Goal: Task Accomplishment & Management: Use online tool/utility

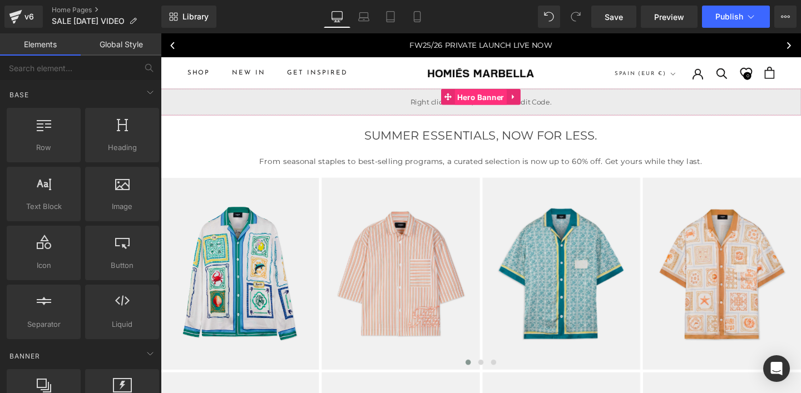
click at [477, 105] on span "Hero Banner" at bounding box center [497, 100] width 55 height 17
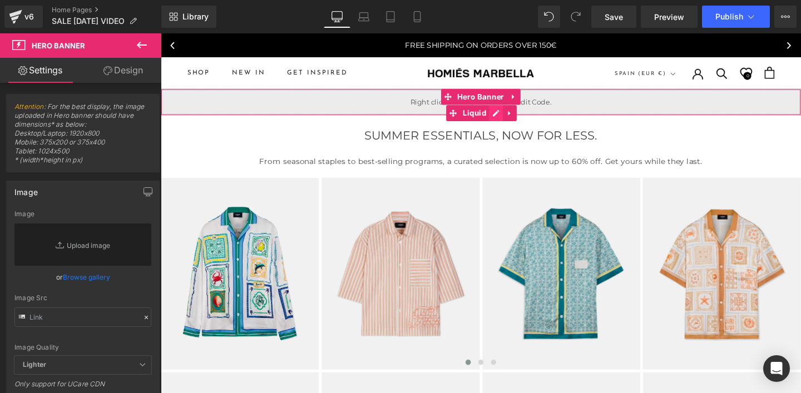
click at [511, 116] on div "Liquid" at bounding box center [497, 106] width 673 height 28
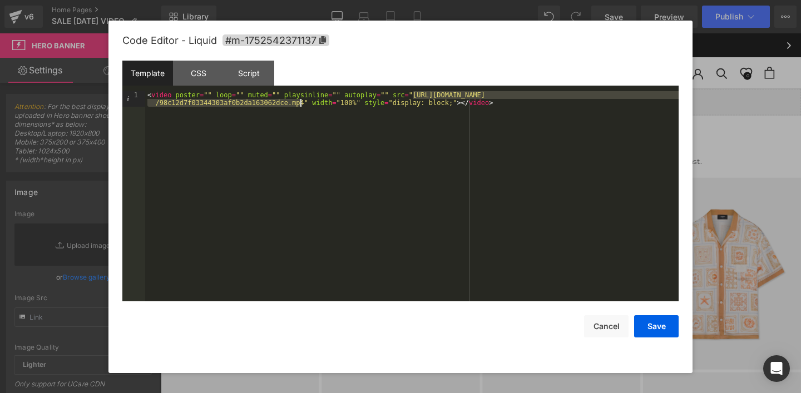
drag, startPoint x: 413, startPoint y: 95, endPoint x: 302, endPoint y: 100, distance: 111.4
click at [302, 100] on div "< video poster = "" loop = "" muted = "" playsinline = "" autoplay = "" src = "…" at bounding box center [412, 211] width 534 height 241
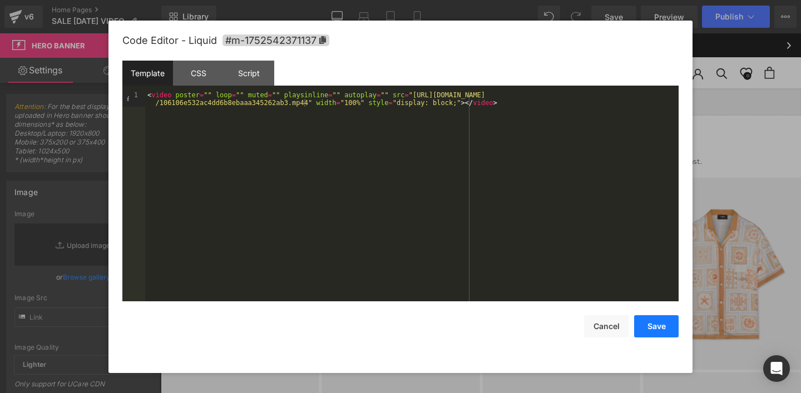
click at [648, 332] on button "Save" at bounding box center [656, 326] width 45 height 22
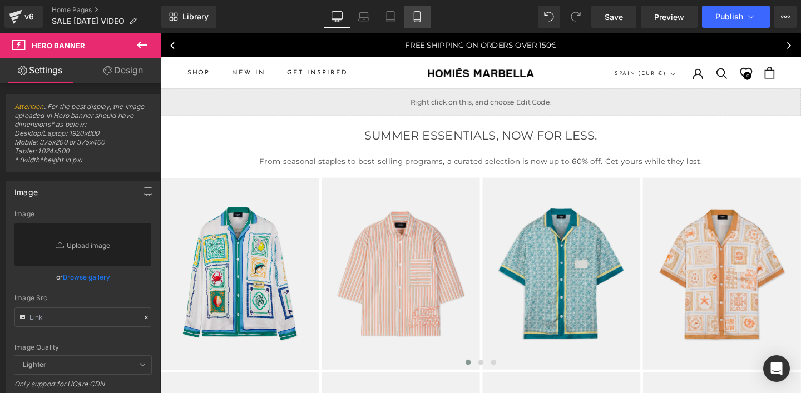
click at [417, 18] on icon at bounding box center [417, 16] width 11 height 11
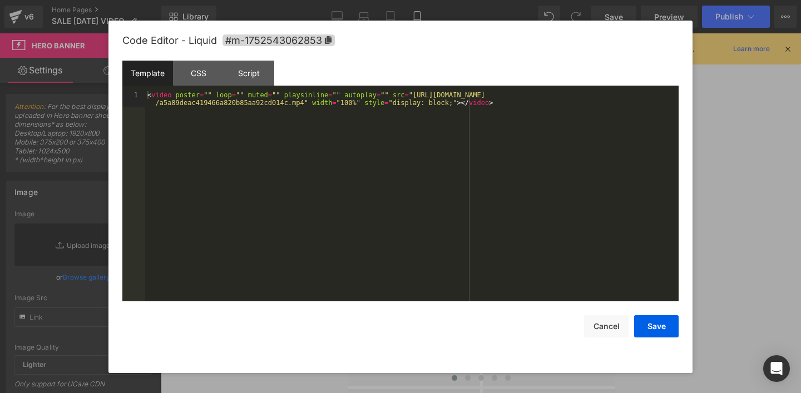
click at [494, 144] on div "Liquid" at bounding box center [480, 132] width 267 height 28
drag, startPoint x: 412, startPoint y: 93, endPoint x: 302, endPoint y: 102, distance: 109.9
click at [302, 102] on div "< video poster = "" loop = "" muted = "" playsinline = "" autoplay = "" src = "…" at bounding box center [412, 211] width 534 height 241
click at [653, 333] on button "Save" at bounding box center [656, 326] width 45 height 22
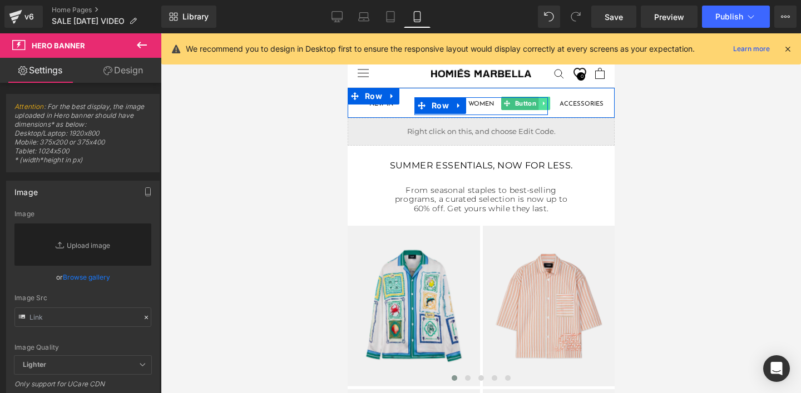
click at [542, 105] on icon at bounding box center [544, 103] width 6 height 7
click at [376, 108] on span "Button" at bounding box center [381, 103] width 26 height 13
click at [378, 107] on span "Button" at bounding box center [381, 103] width 26 height 13
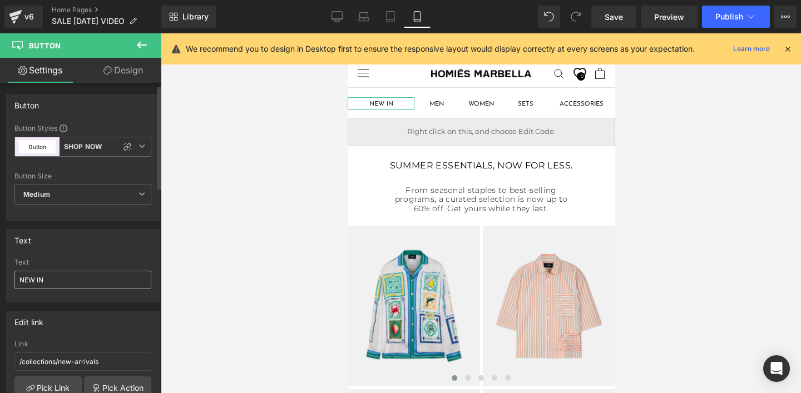
scroll to position [23, 0]
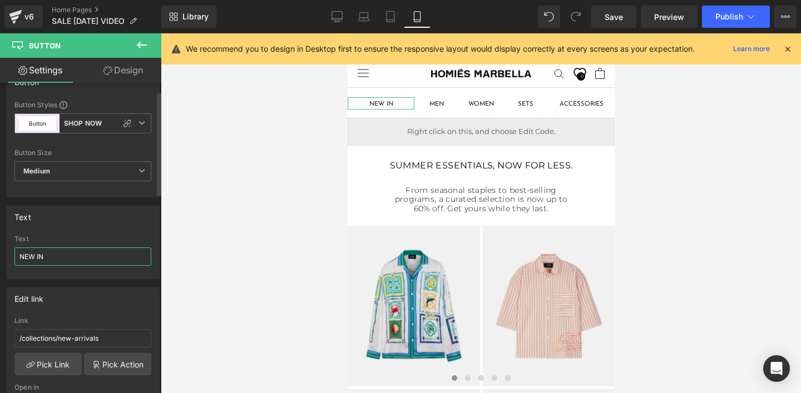
drag, startPoint x: 49, startPoint y: 255, endPoint x: 0, endPoint y: 256, distance: 49.0
click at [0, 257] on div "Text NEW IN Text NEW IN" at bounding box center [83, 239] width 166 height 82
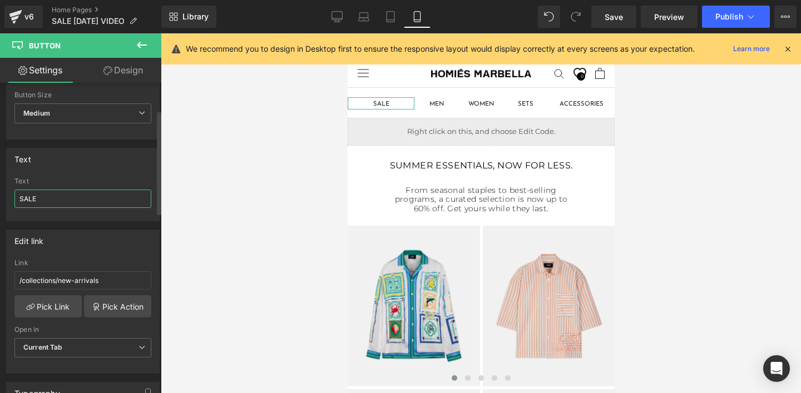
scroll to position [83, 0]
type input "SALE"
click at [42, 308] on link "Pick Link" at bounding box center [47, 305] width 67 height 22
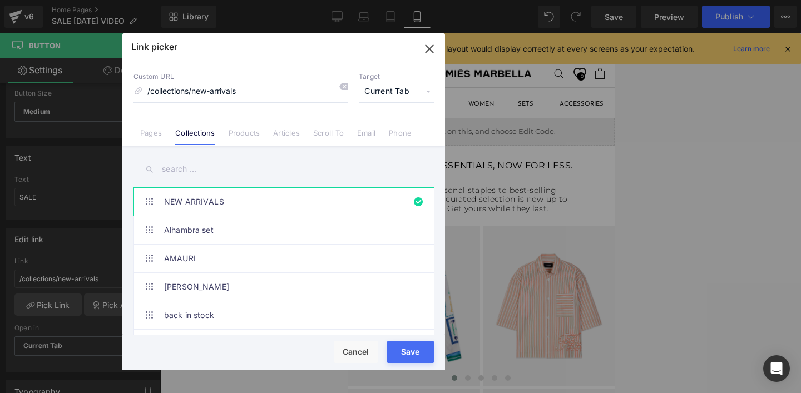
click at [173, 169] on input "text" at bounding box center [284, 169] width 300 height 25
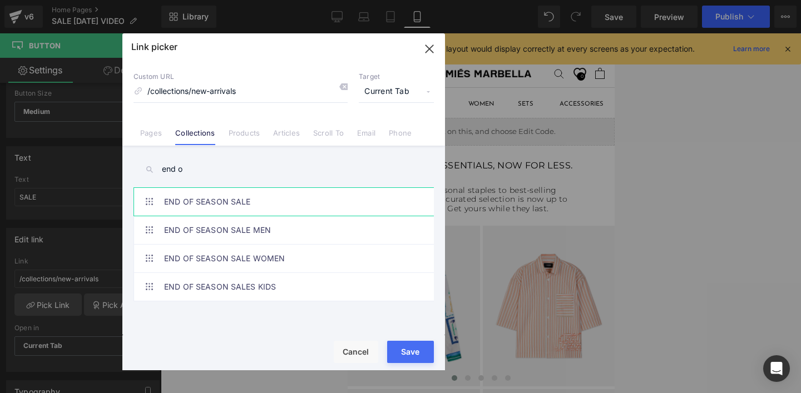
type input "end o"
click at [182, 206] on link "END OF SEASON SALE" at bounding box center [286, 202] width 245 height 28
drag, startPoint x: 394, startPoint y: 359, endPoint x: 45, endPoint y: 324, distance: 350.6
click at [394, 359] on button "Save" at bounding box center [410, 352] width 47 height 22
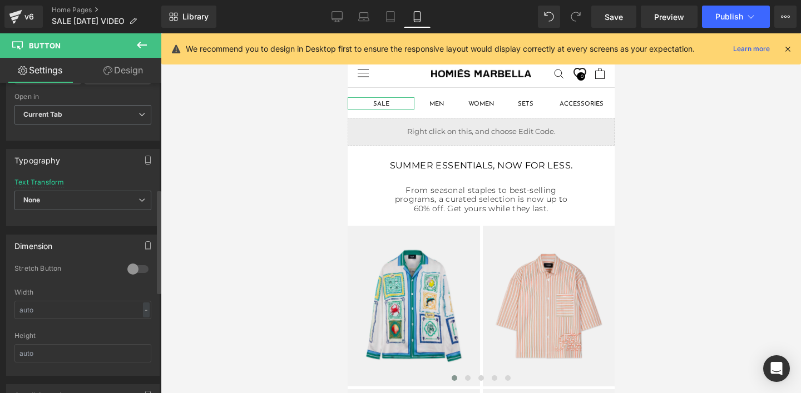
scroll to position [317, 0]
click at [112, 69] on link "Design" at bounding box center [123, 70] width 81 height 25
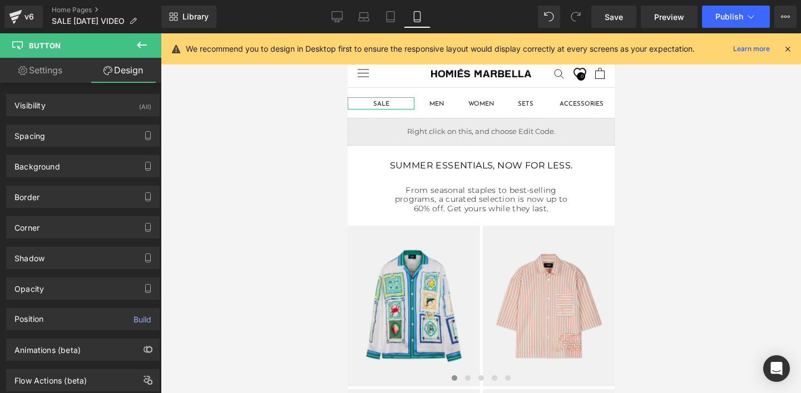
click at [34, 70] on link "Settings" at bounding box center [40, 70] width 81 height 25
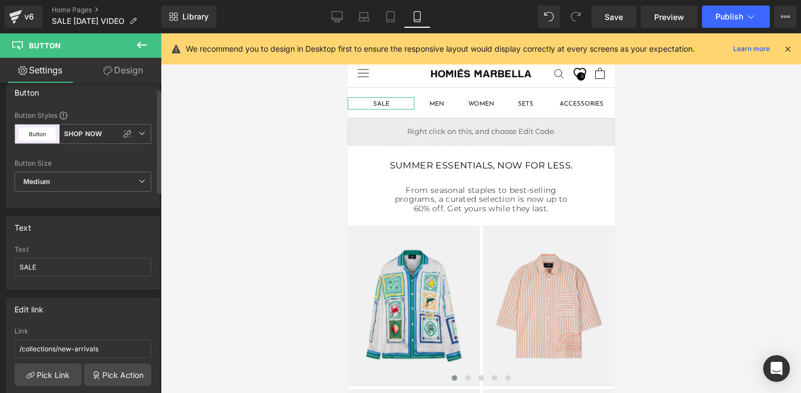
scroll to position [0, 0]
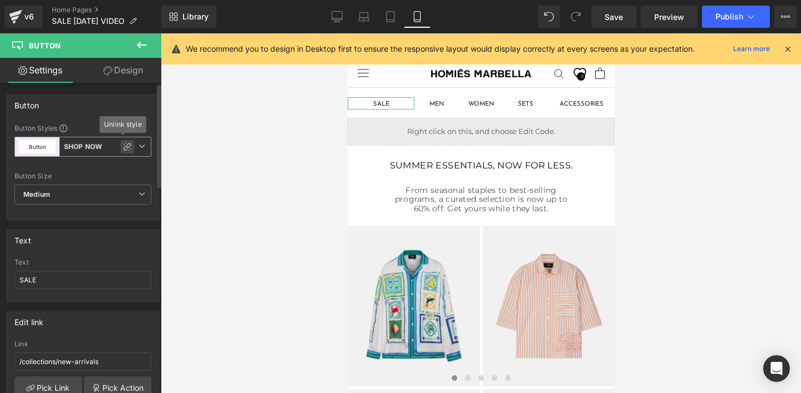
click at [123, 148] on icon at bounding box center [127, 146] width 9 height 9
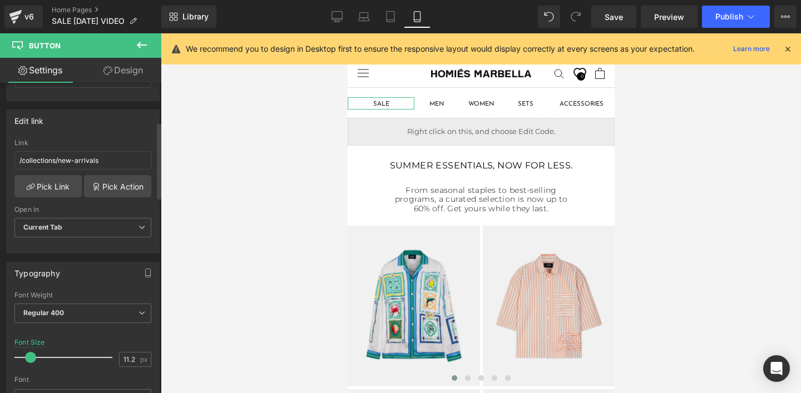
scroll to position [157, 0]
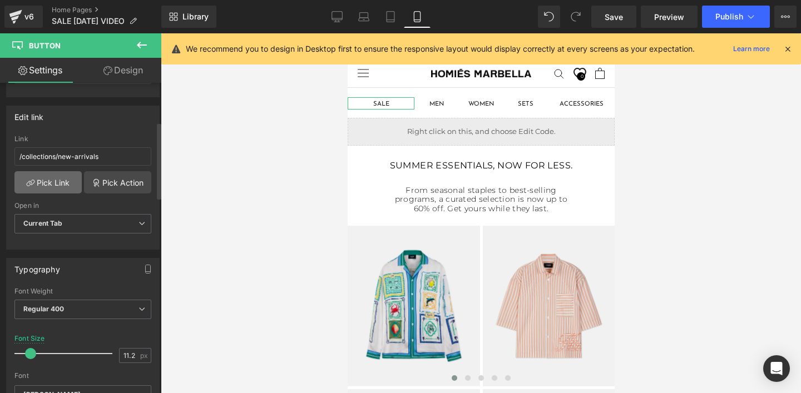
click at [49, 185] on link "Pick Link" at bounding box center [47, 182] width 67 height 22
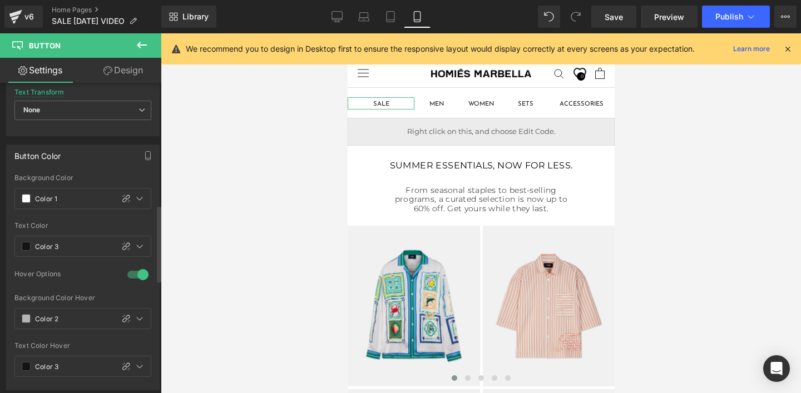
scroll to position [500, 0]
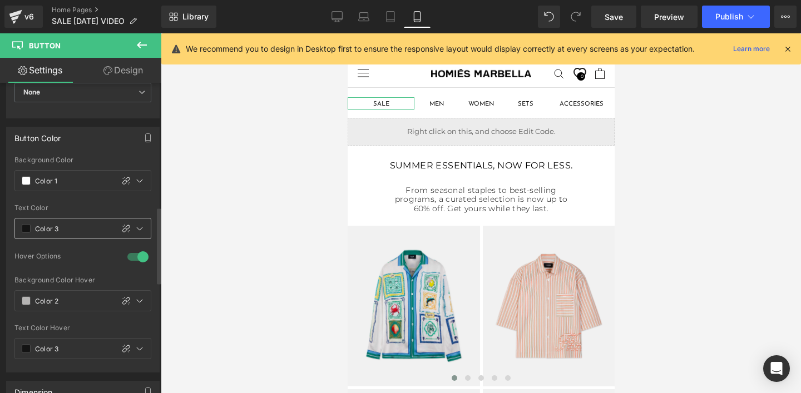
click at [26, 230] on span at bounding box center [26, 228] width 9 height 9
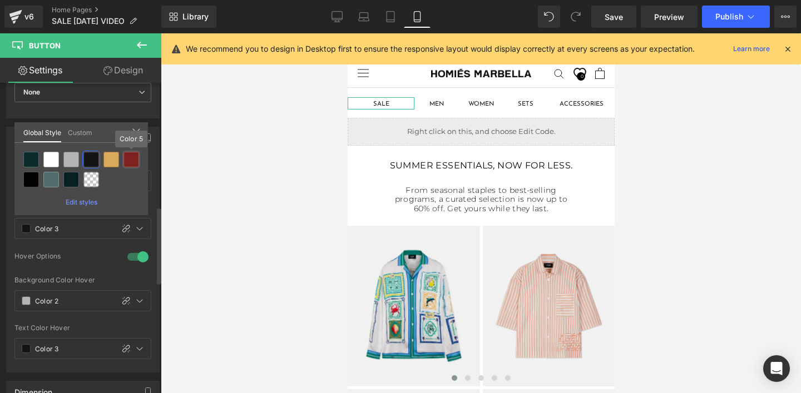
click at [130, 161] on div at bounding box center [132, 160] width 16 height 16
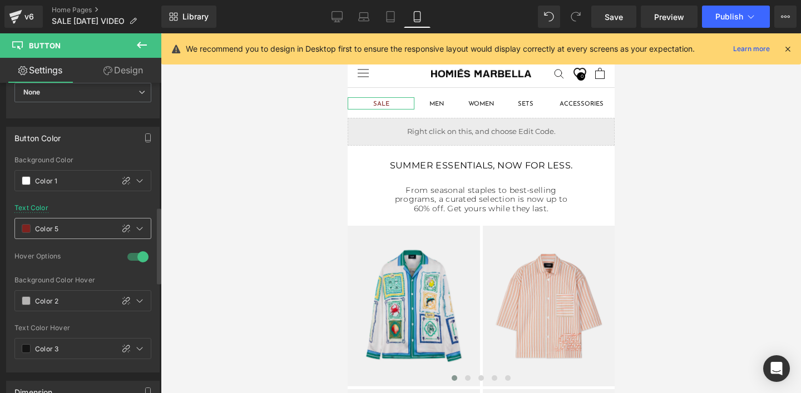
click at [26, 231] on span at bounding box center [26, 228] width 9 height 9
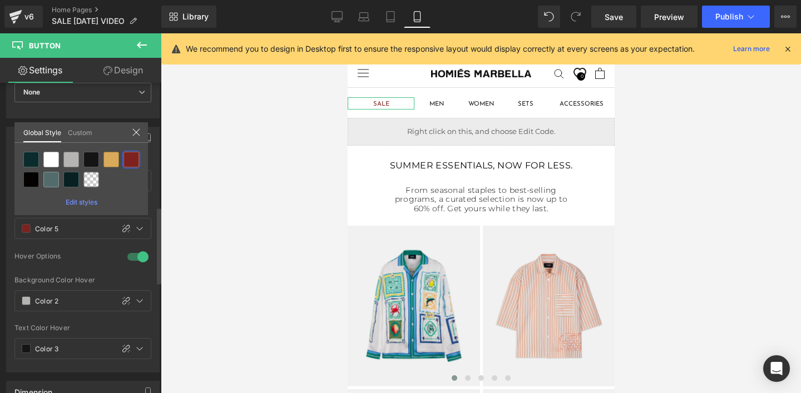
click at [80, 204] on span "Edit styles" at bounding box center [82, 202] width 32 height 8
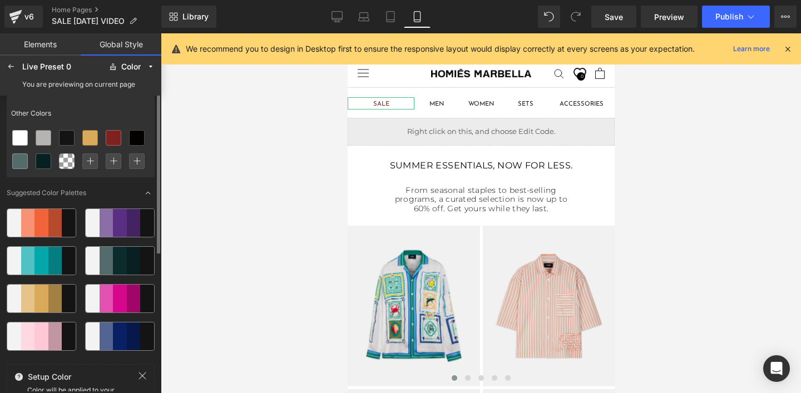
scroll to position [0, 0]
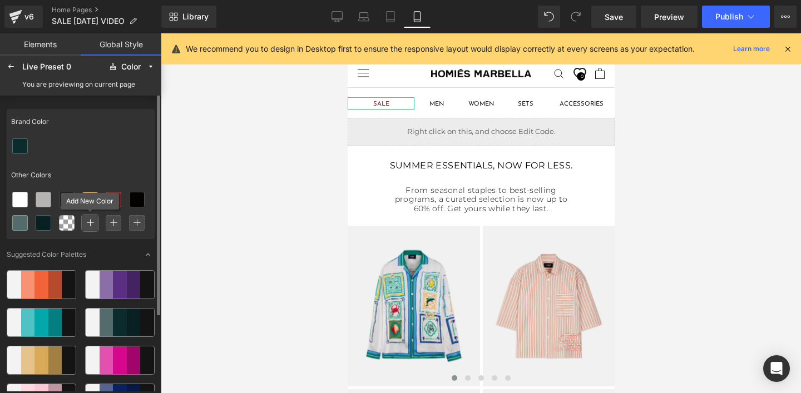
click at [88, 224] on icon at bounding box center [90, 223] width 8 height 8
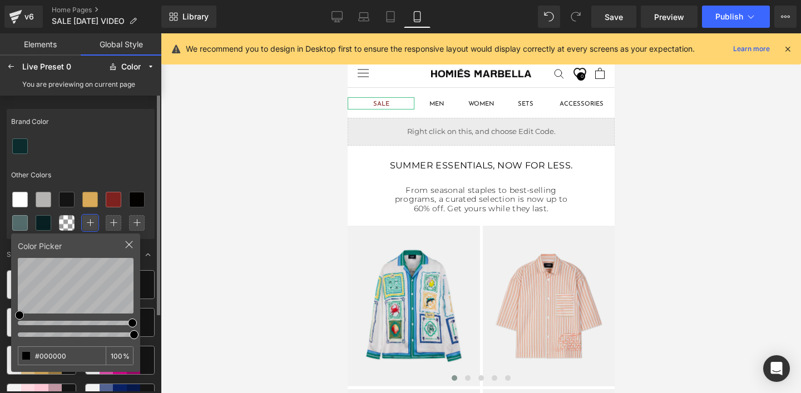
click at [22, 323] on div at bounding box center [76, 323] width 116 height 12
click at [17, 323] on div at bounding box center [18, 323] width 9 height 9
click at [129, 323] on div at bounding box center [76, 323] width 116 height 12
click at [129, 324] on div at bounding box center [129, 323] width 9 height 9
click at [139, 267] on div "Color Picker #000000 100 %" at bounding box center [75, 303] width 129 height 139
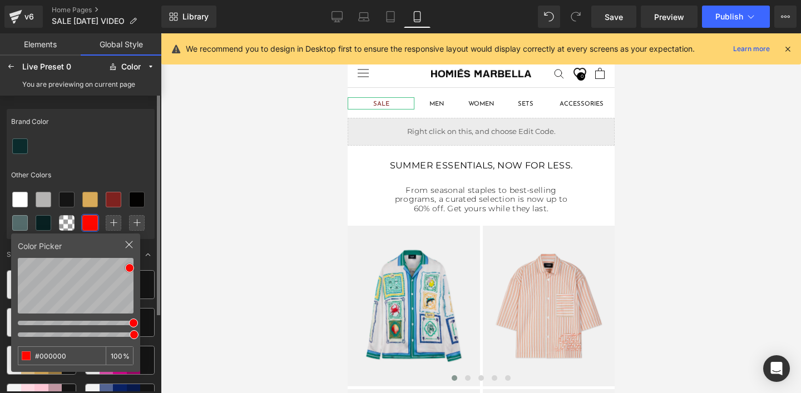
click at [133, 323] on div at bounding box center [133, 323] width 9 height 9
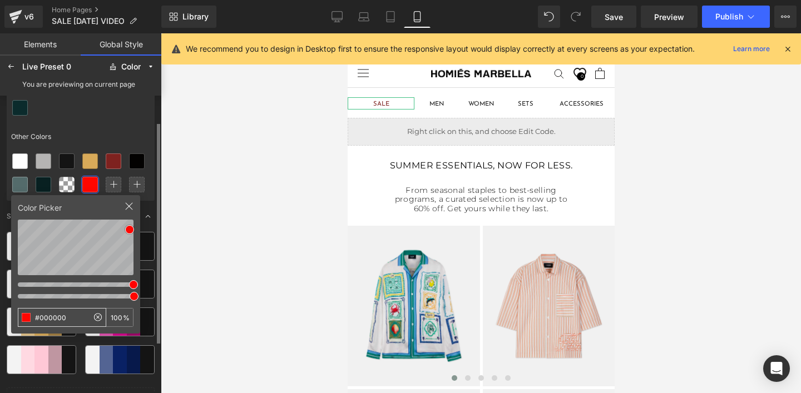
scroll to position [41, 0]
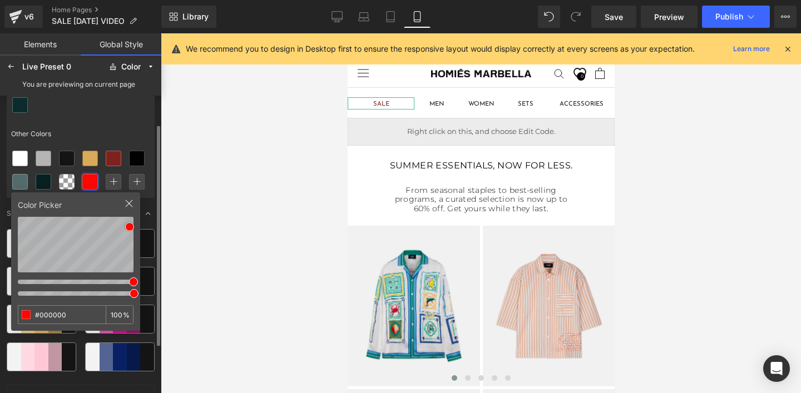
click at [105, 137] on div "Other Colors" at bounding box center [81, 134] width 148 height 26
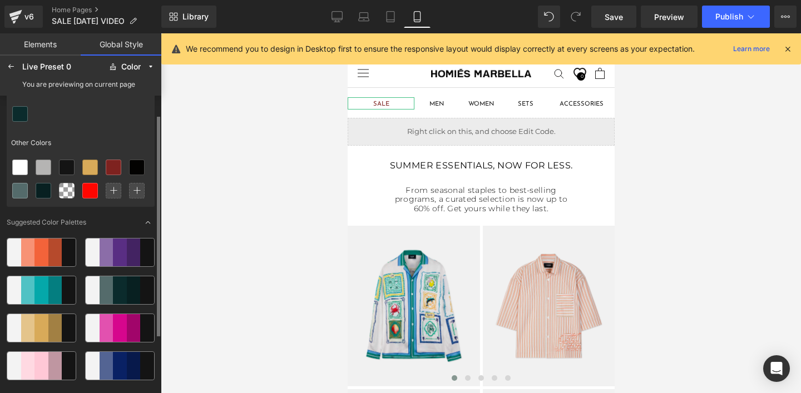
scroll to position [0, 0]
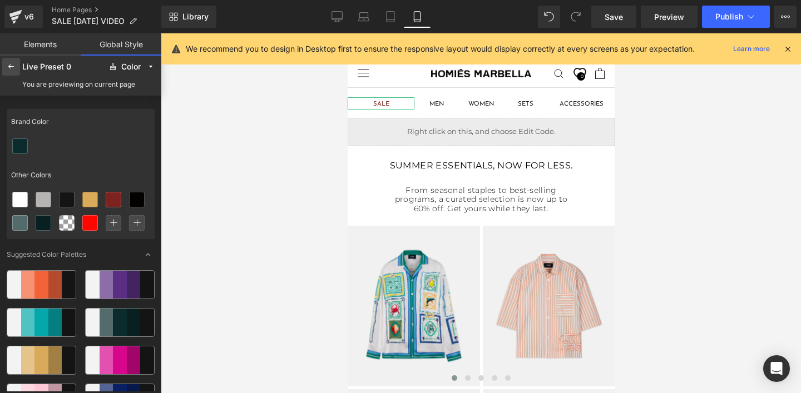
click at [9, 70] on icon at bounding box center [11, 66] width 9 height 9
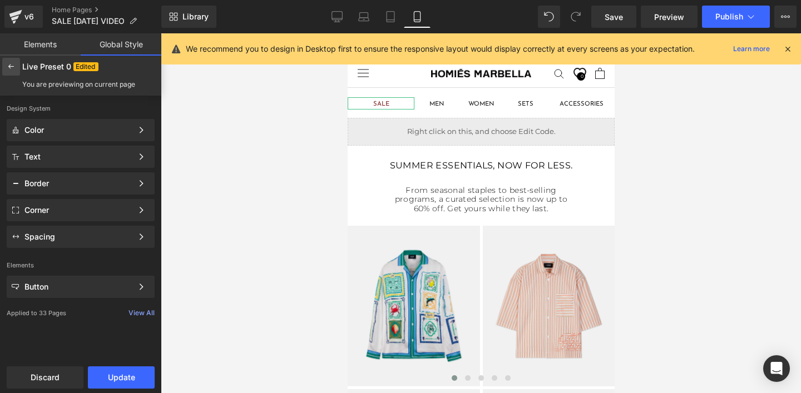
click at [12, 68] on icon at bounding box center [11, 66] width 9 height 9
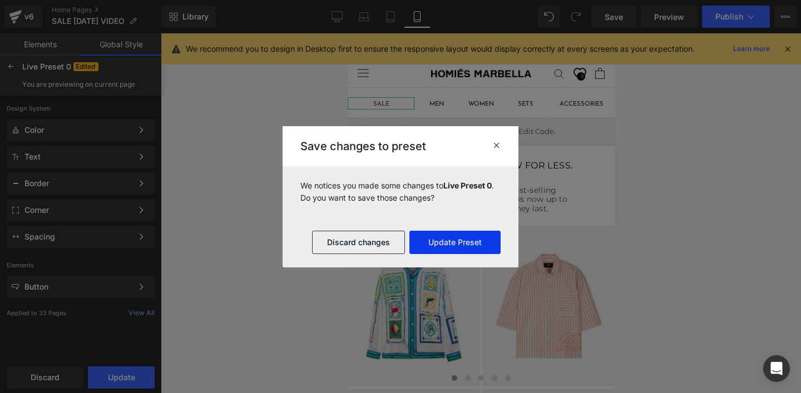
click at [441, 244] on button "Update Preset" at bounding box center [454, 242] width 91 height 23
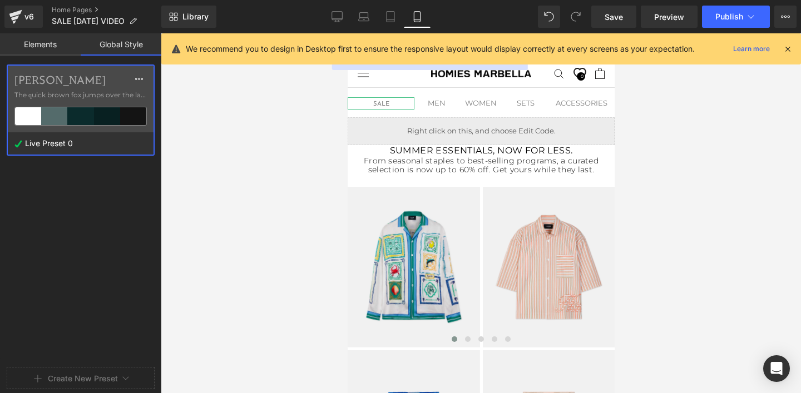
click at [29, 43] on div at bounding box center [80, 196] width 161 height 393
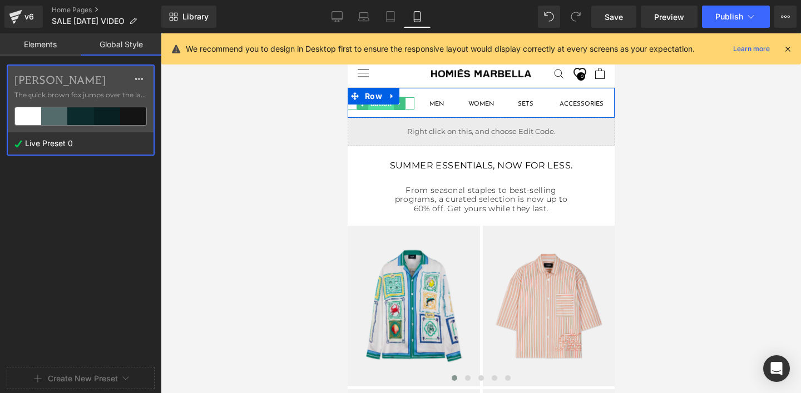
click at [380, 106] on span "Button" at bounding box center [381, 103] width 26 height 13
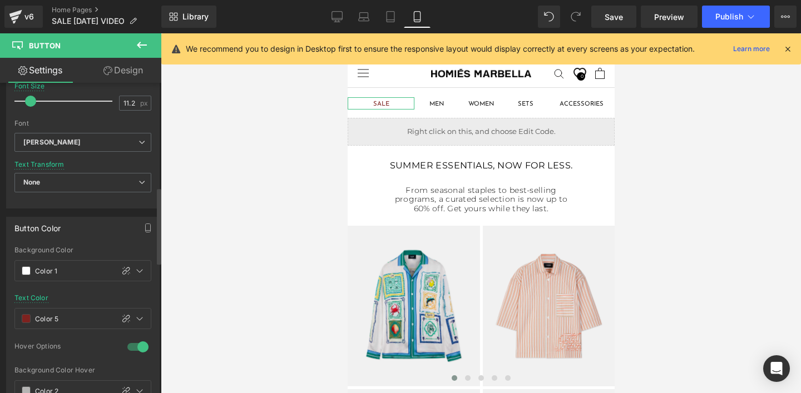
scroll to position [422, 0]
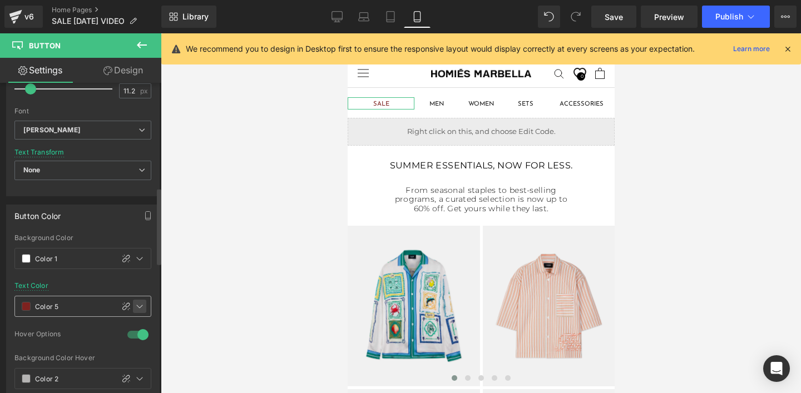
click at [135, 310] on icon at bounding box center [139, 306] width 9 height 9
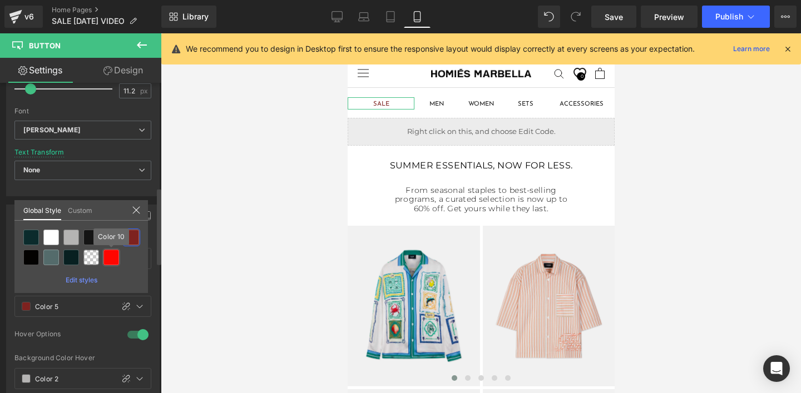
click at [111, 260] on div at bounding box center [111, 258] width 16 height 16
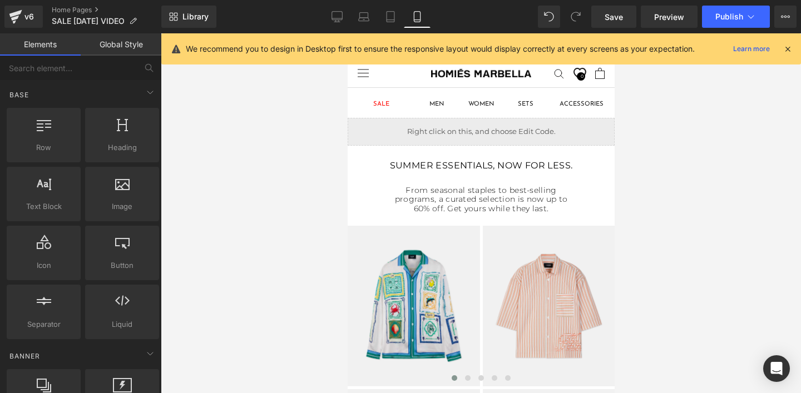
click at [214, 279] on div at bounding box center [481, 213] width 640 height 360
click at [283, 114] on div at bounding box center [481, 213] width 640 height 360
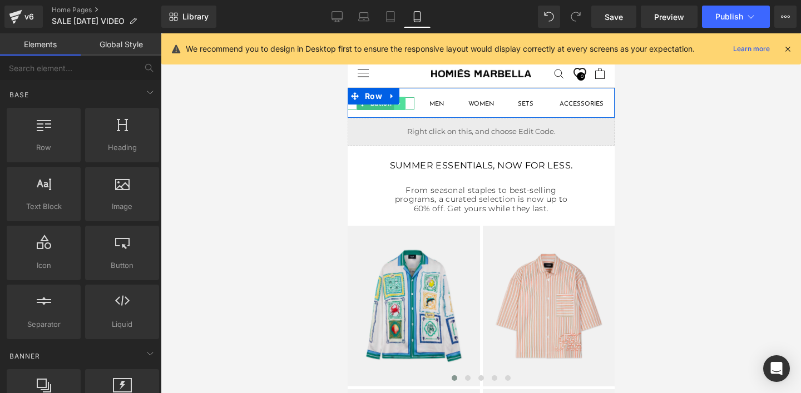
click at [398, 108] on link at bounding box center [399, 103] width 12 height 13
click at [359, 116] on div at bounding box center [480, 116] width 267 height 3
click at [309, 132] on div at bounding box center [481, 213] width 640 height 360
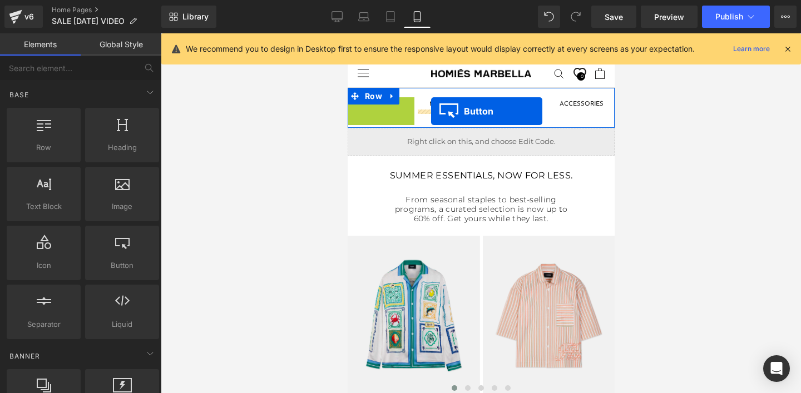
drag, startPoint x: 351, startPoint y: 106, endPoint x: 431, endPoint y: 111, distance: 79.8
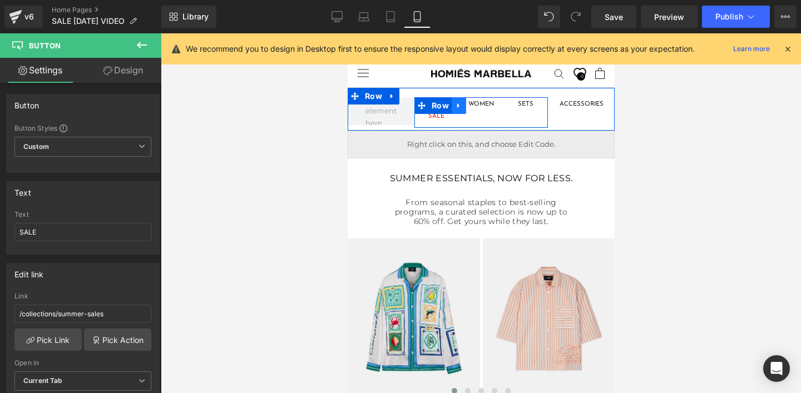
click at [458, 104] on icon at bounding box center [459, 106] width 8 height 8
click at [474, 106] on icon at bounding box center [473, 106] width 8 height 8
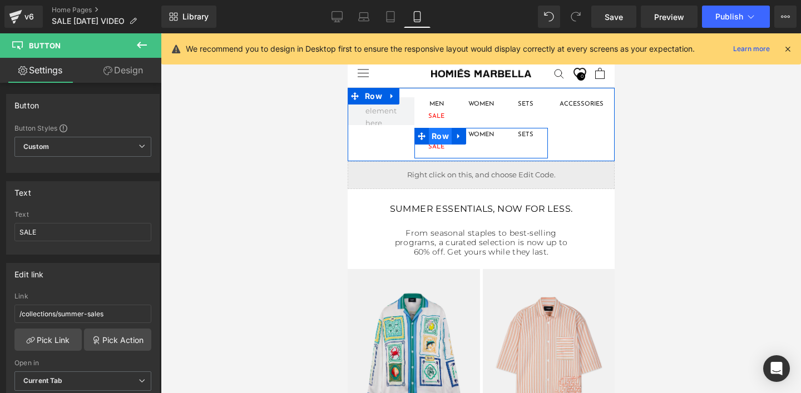
click at [433, 137] on span "Row" at bounding box center [439, 136] width 23 height 17
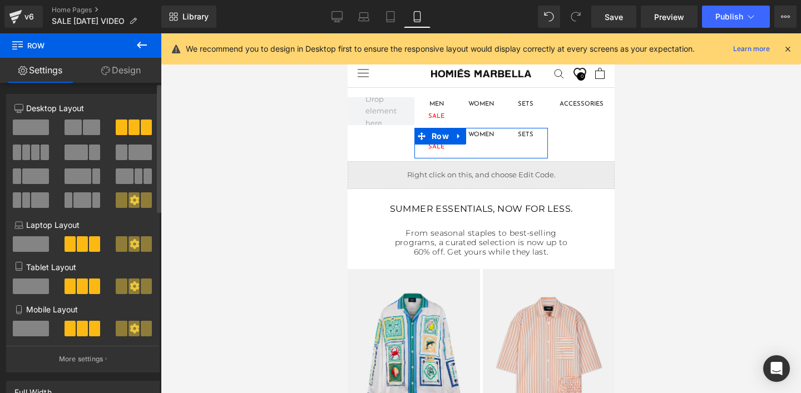
click at [74, 134] on span at bounding box center [73, 128] width 17 height 16
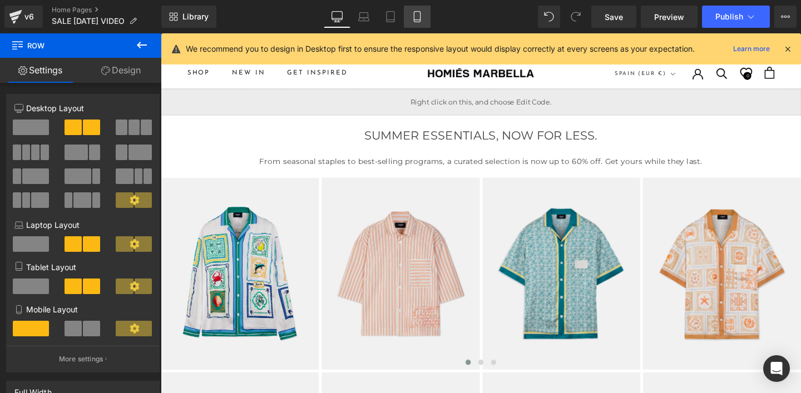
click at [412, 15] on icon at bounding box center [417, 16] width 11 height 11
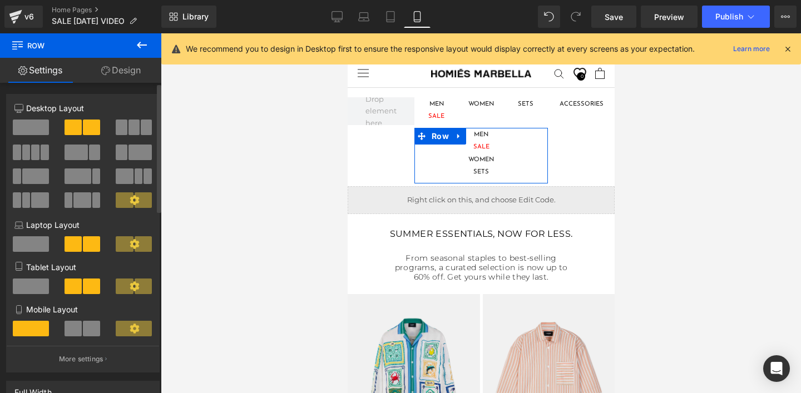
click at [75, 329] on span at bounding box center [73, 329] width 17 height 16
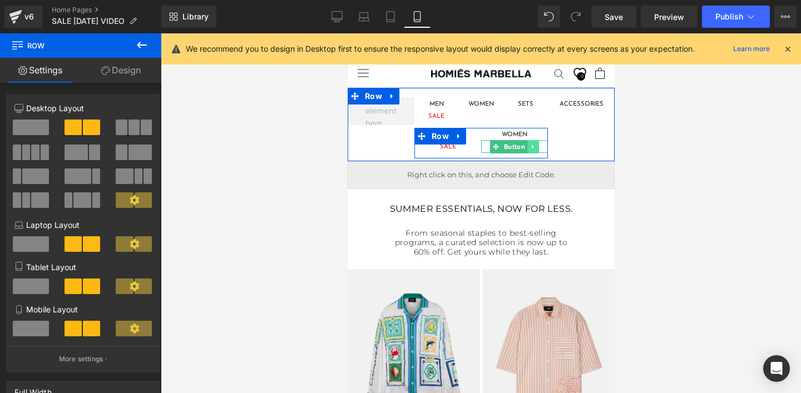
click at [532, 146] on icon at bounding box center [532, 147] width 2 height 4
click at [537, 147] on icon at bounding box center [538, 147] width 6 height 6
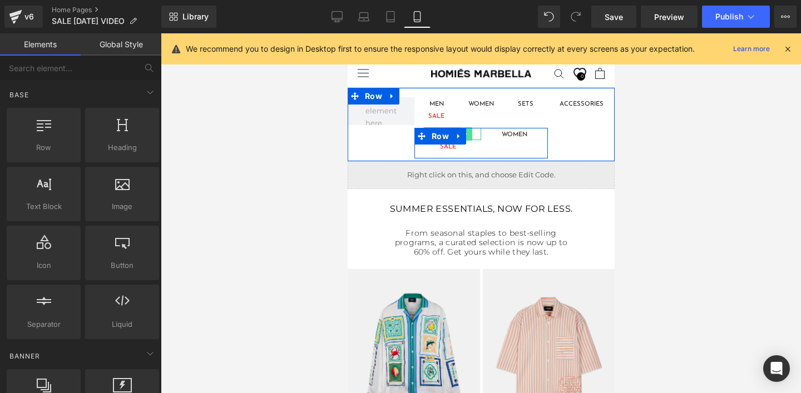
click at [470, 135] on link at bounding box center [466, 133] width 12 height 13
click at [472, 135] on icon at bounding box center [471, 134] width 6 height 6
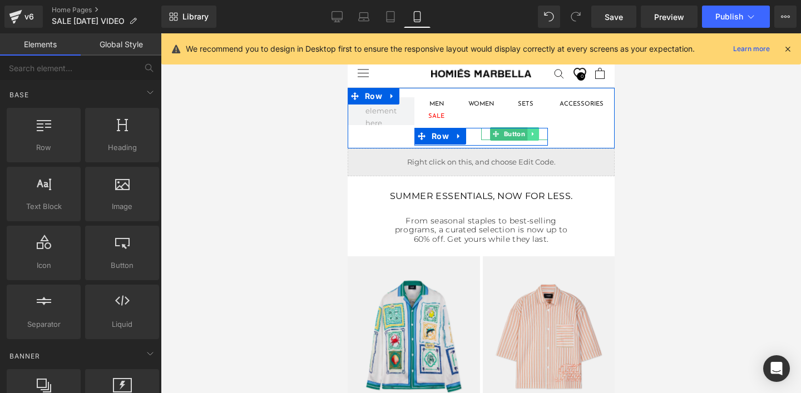
click at [530, 135] on icon at bounding box center [533, 134] width 6 height 7
click at [492, 135] on link "Button" at bounding box center [490, 133] width 37 height 13
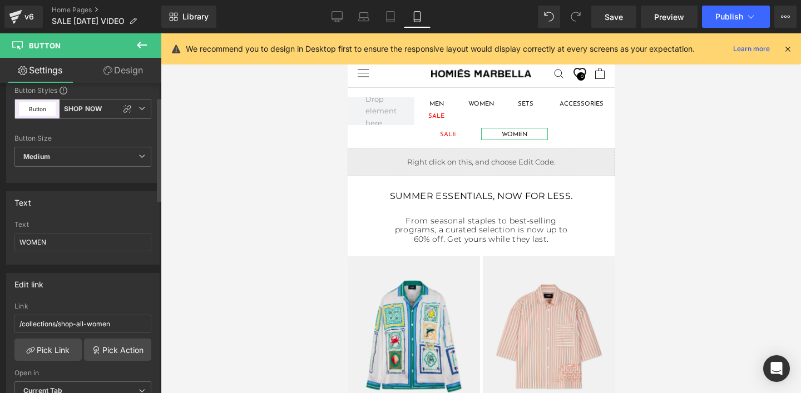
scroll to position [42, 0]
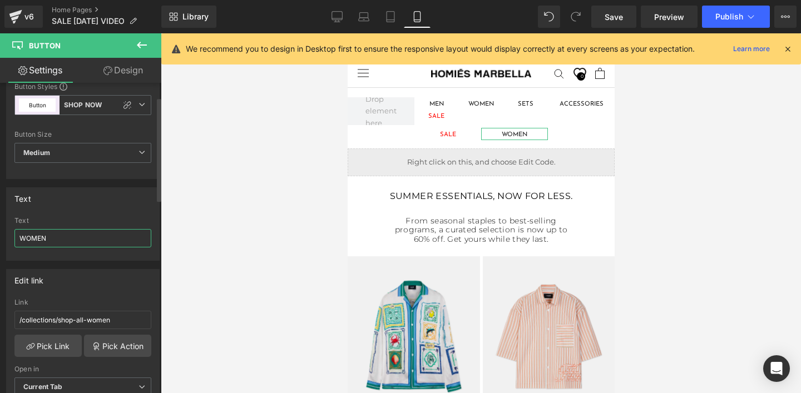
click at [42, 240] on input "WOMEN" at bounding box center [82, 238] width 137 height 18
type input "NEW IN"
click at [58, 346] on link "Pick Link" at bounding box center [47, 346] width 67 height 22
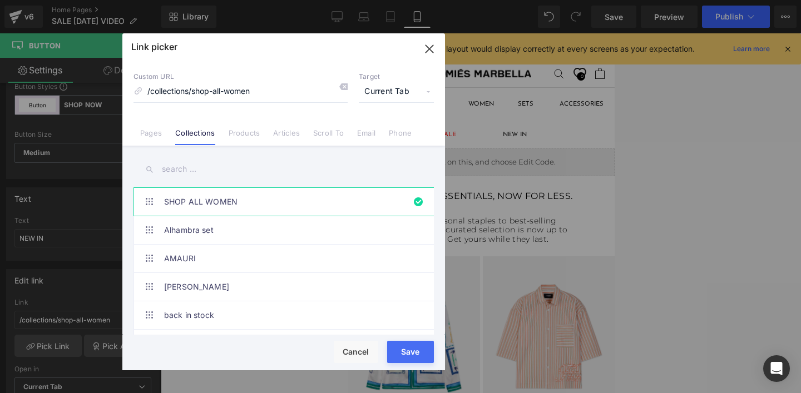
click at [164, 168] on input "text" at bounding box center [284, 169] width 300 height 25
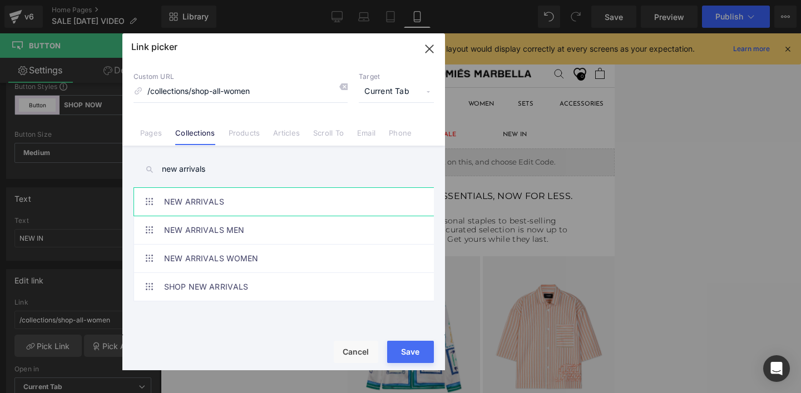
type input "new arrivals"
click at [193, 201] on link "NEW ARRIVALS" at bounding box center [286, 202] width 245 height 28
click at [396, 356] on button "Save" at bounding box center [410, 352] width 47 height 22
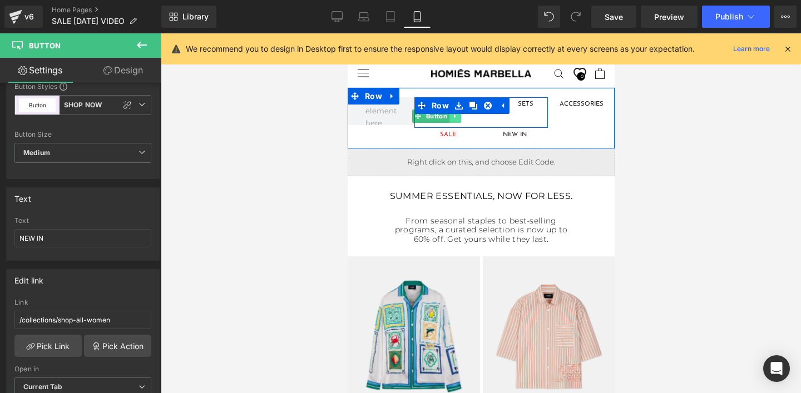
click at [455, 117] on icon at bounding box center [455, 116] width 6 height 7
click at [459, 118] on icon at bounding box center [460, 116] width 6 height 6
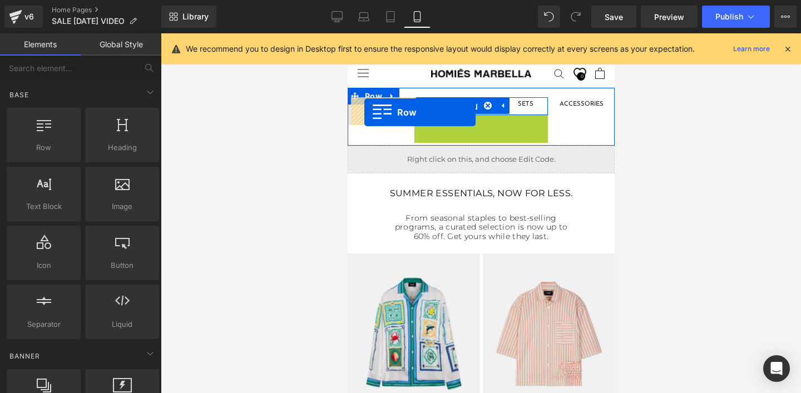
drag, startPoint x: 420, startPoint y: 123, endPoint x: 364, endPoint y: 112, distance: 57.2
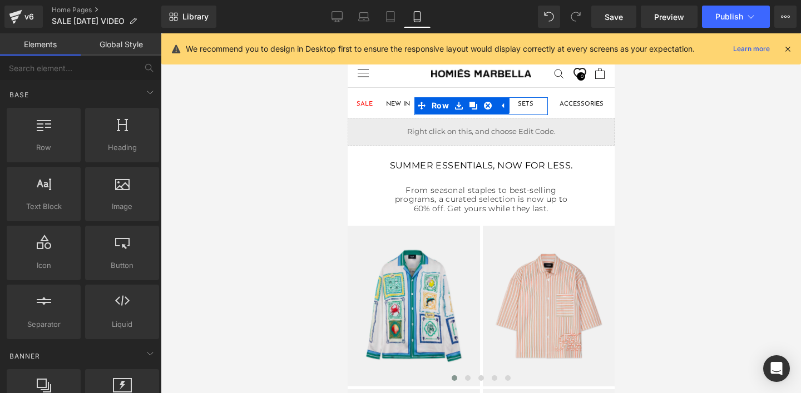
click at [283, 154] on div at bounding box center [481, 213] width 640 height 360
click at [739, 170] on div at bounding box center [481, 213] width 640 height 360
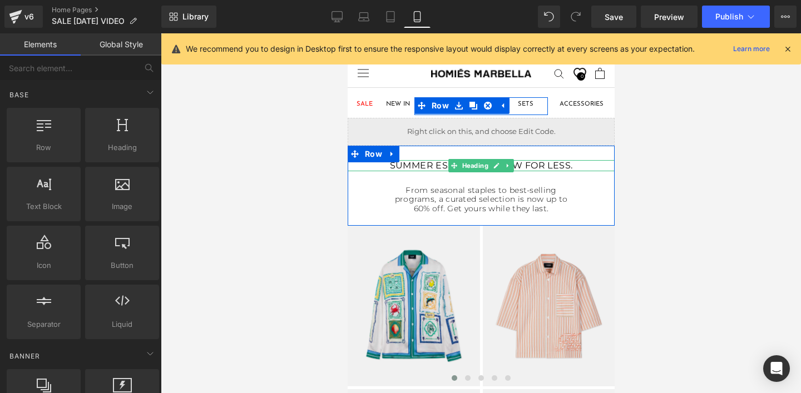
click at [565, 167] on h1 "SUMMER ESSENTIALS, NOW FOR LESS." at bounding box center [480, 165] width 267 height 11
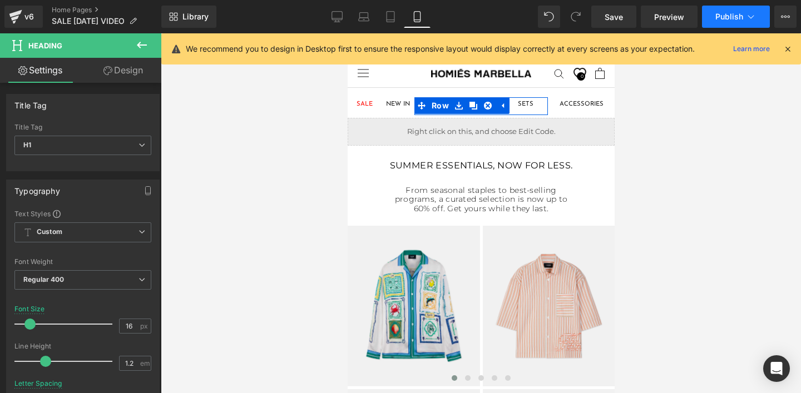
click at [719, 14] on span "Publish" at bounding box center [729, 16] width 28 height 9
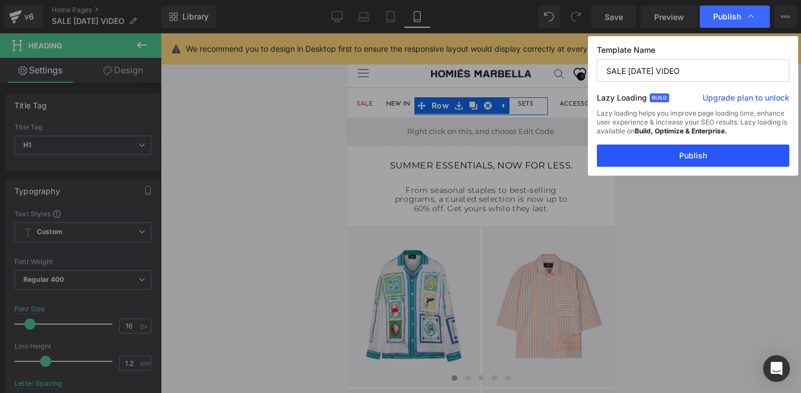
click at [679, 161] on button "Publish" at bounding box center [693, 156] width 193 height 22
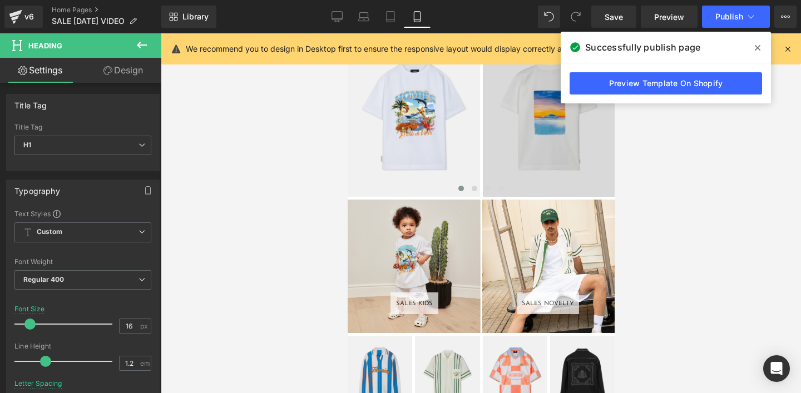
scroll to position [1255, 0]
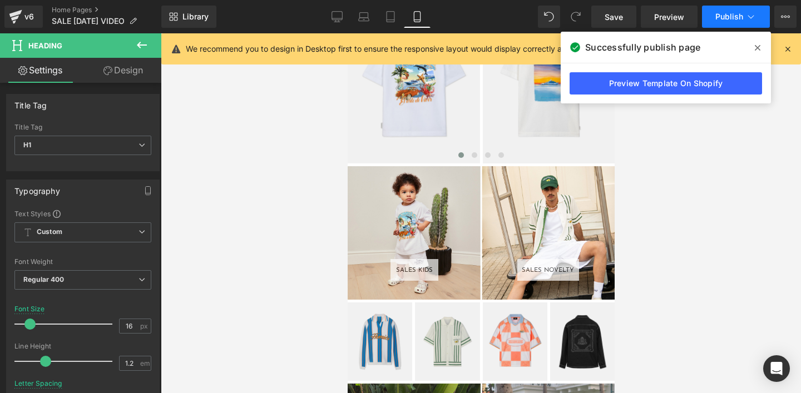
click at [719, 17] on span "Publish" at bounding box center [729, 16] width 28 height 9
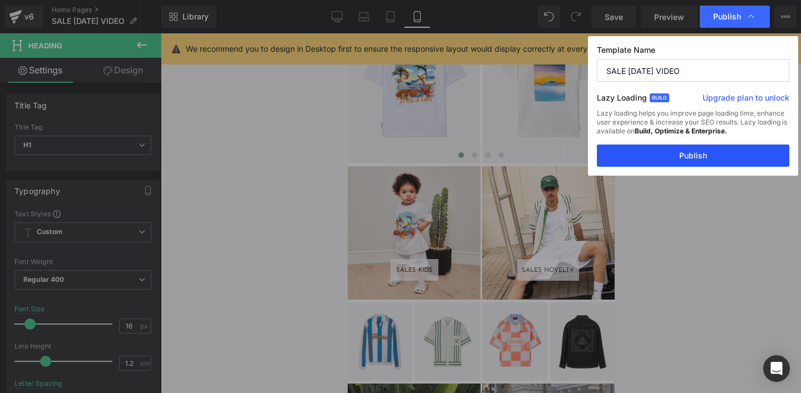
click at [686, 156] on button "Publish" at bounding box center [693, 156] width 193 height 22
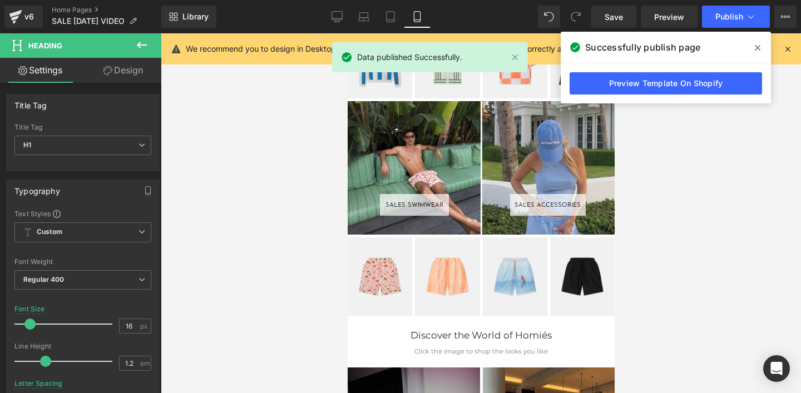
scroll to position [1548, 0]
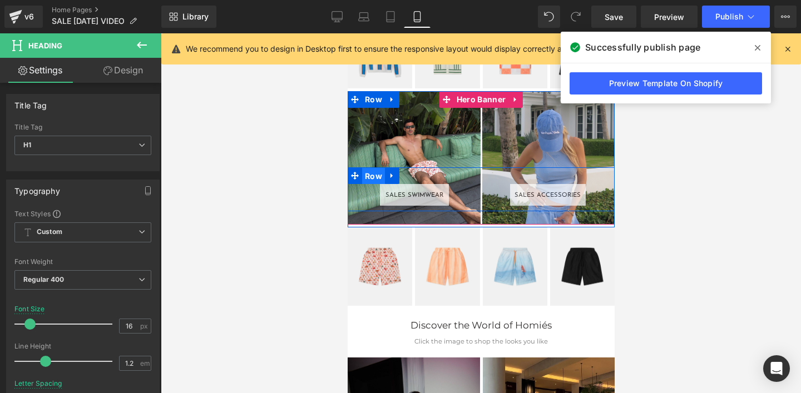
click at [369, 177] on span "Row" at bounding box center [373, 176] width 23 height 17
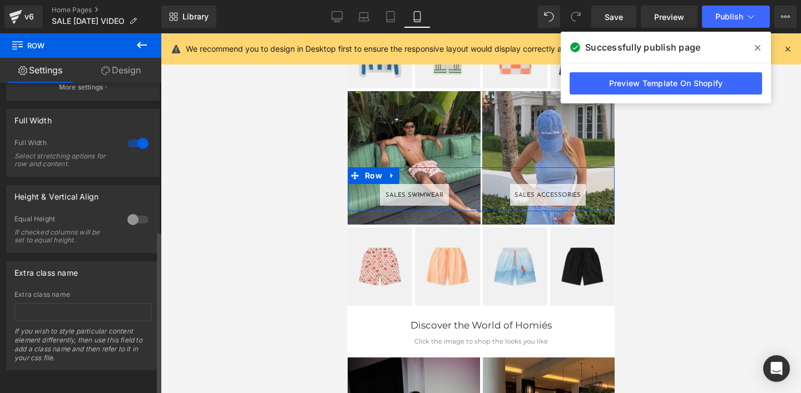
scroll to position [281, 0]
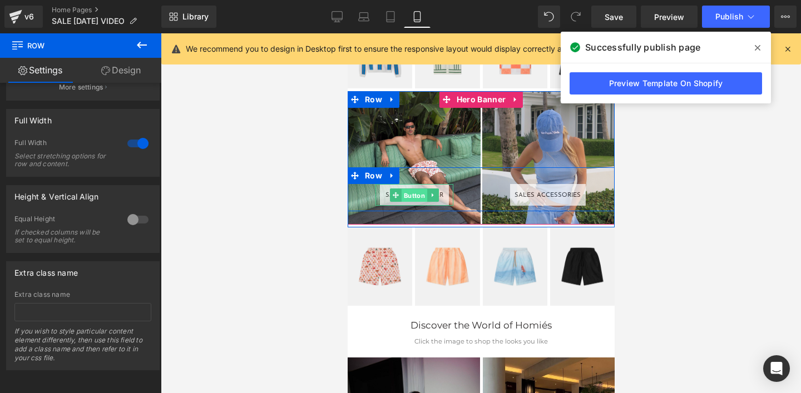
click at [408, 198] on span "Button" at bounding box center [414, 195] width 26 height 13
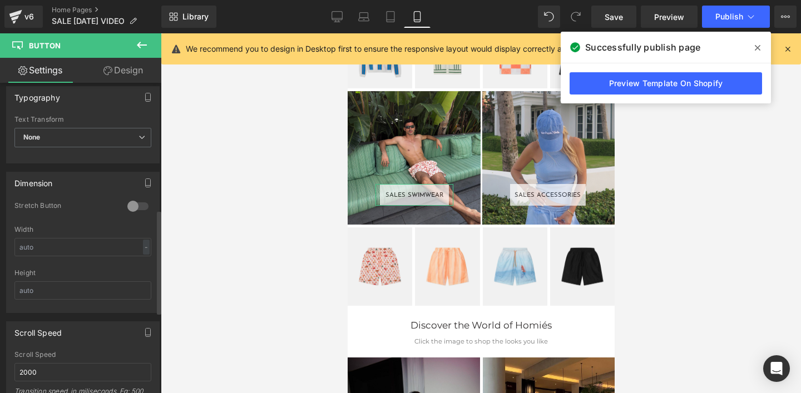
scroll to position [378, 0]
click at [126, 206] on div at bounding box center [138, 205] width 27 height 18
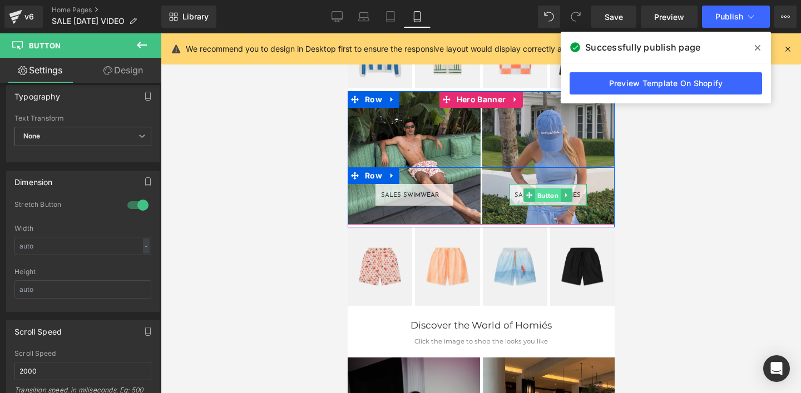
click at [544, 195] on span "Button" at bounding box center [548, 195] width 26 height 13
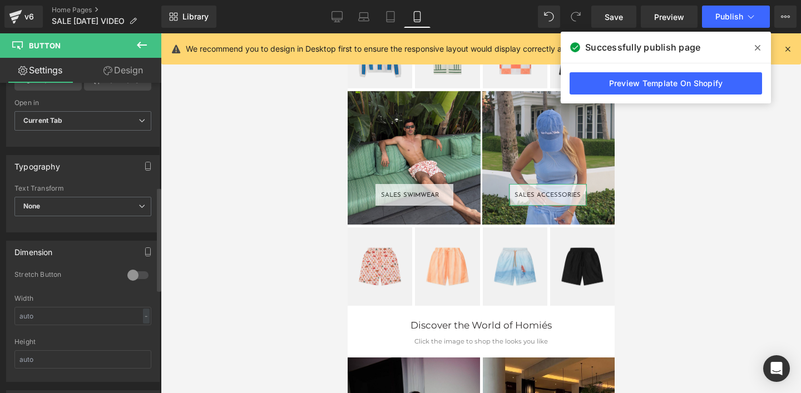
scroll to position [309, 0]
click at [130, 273] on div at bounding box center [138, 275] width 27 height 18
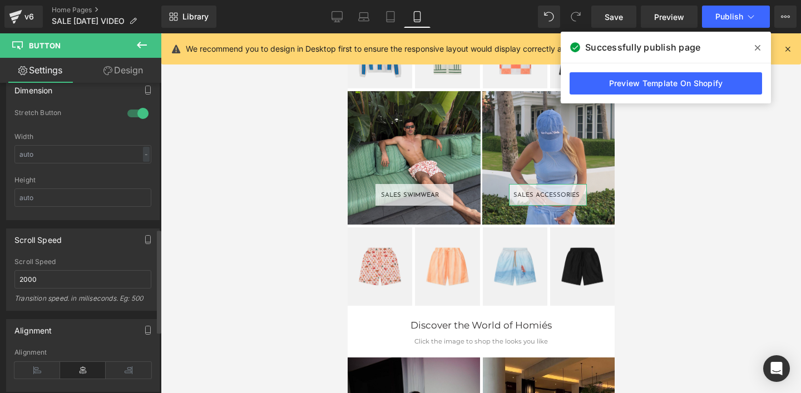
scroll to position [434, 0]
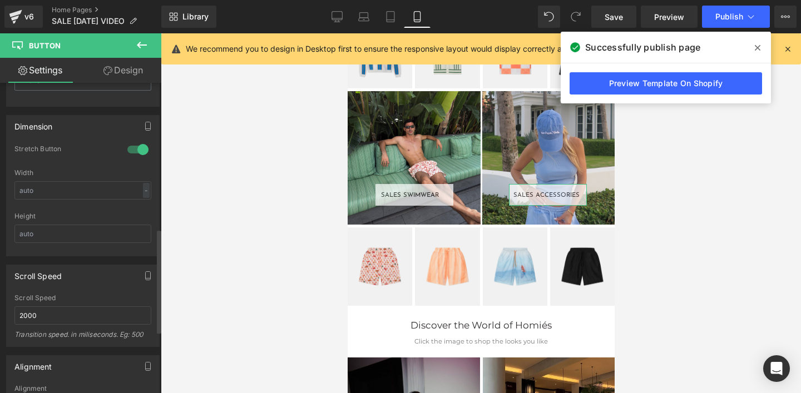
click at [126, 151] on div at bounding box center [138, 150] width 27 height 18
click at [86, 190] on input "text" at bounding box center [82, 187] width 137 height 18
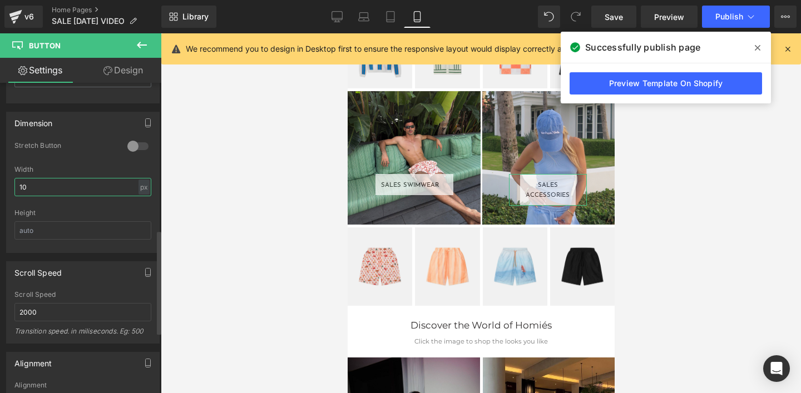
type input "1"
type input "99%"
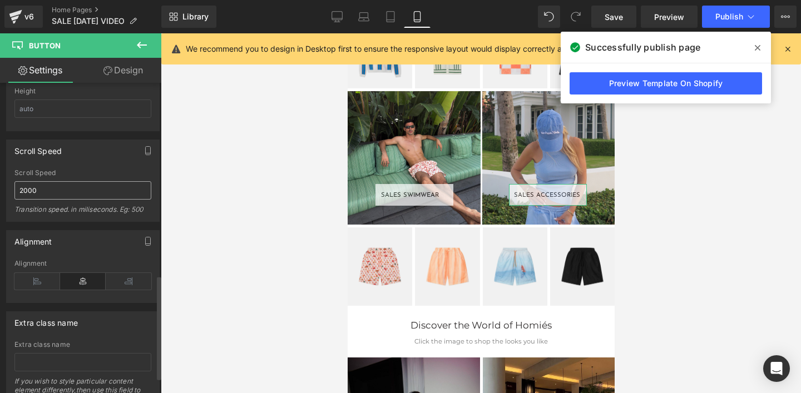
scroll to position [505, 0]
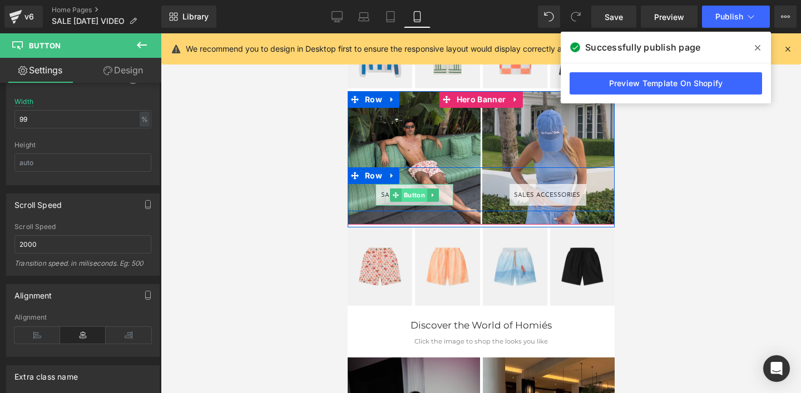
click at [403, 196] on span "Button" at bounding box center [414, 195] width 26 height 13
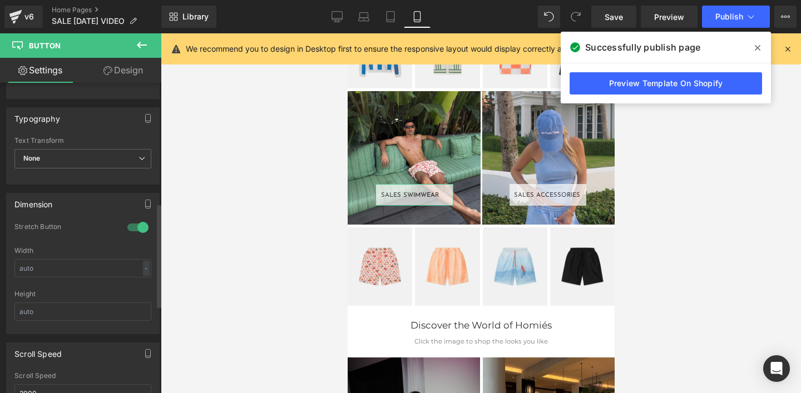
scroll to position [358, 0]
click at [142, 225] on div at bounding box center [138, 226] width 27 height 18
click at [28, 269] on input "text" at bounding box center [82, 267] width 137 height 18
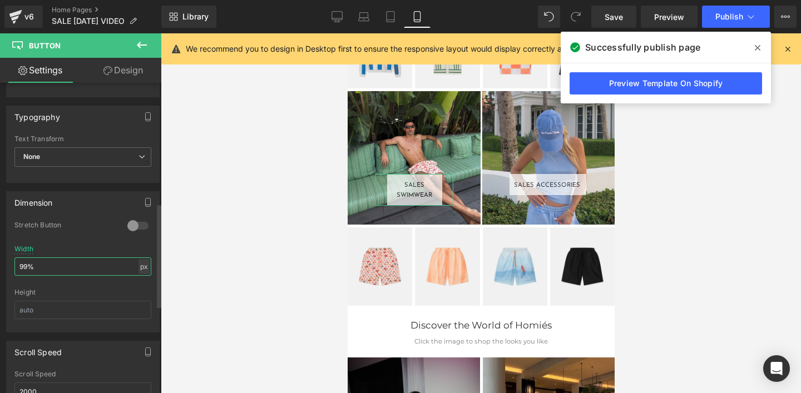
type input "99"
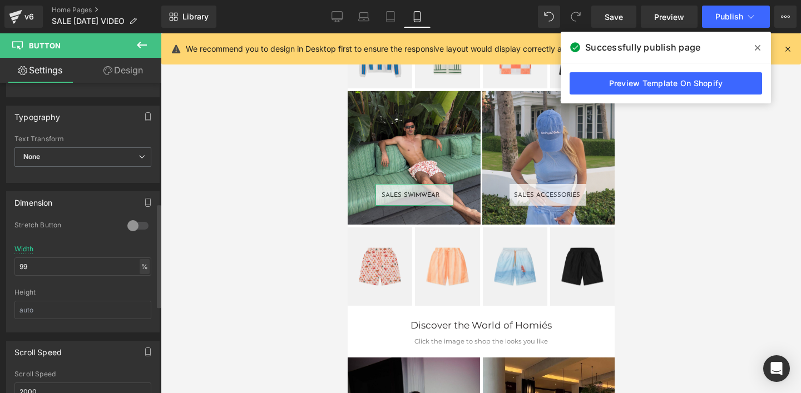
click at [140, 270] on div "%" at bounding box center [145, 266] width 10 height 15
click at [141, 269] on div "%" at bounding box center [145, 266] width 10 height 15
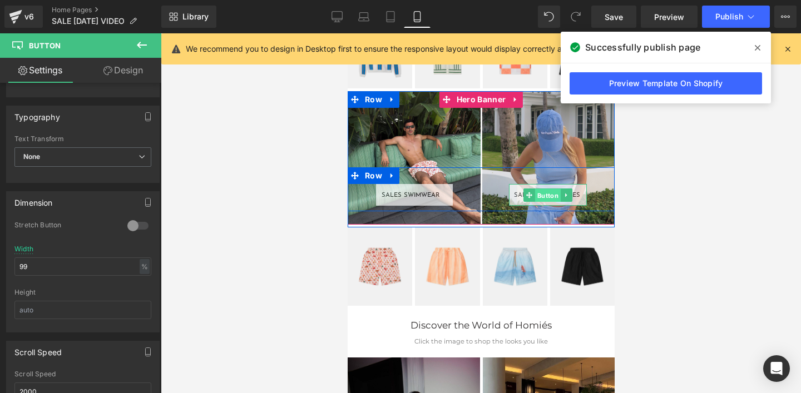
click at [541, 193] on span "Button" at bounding box center [548, 195] width 26 height 13
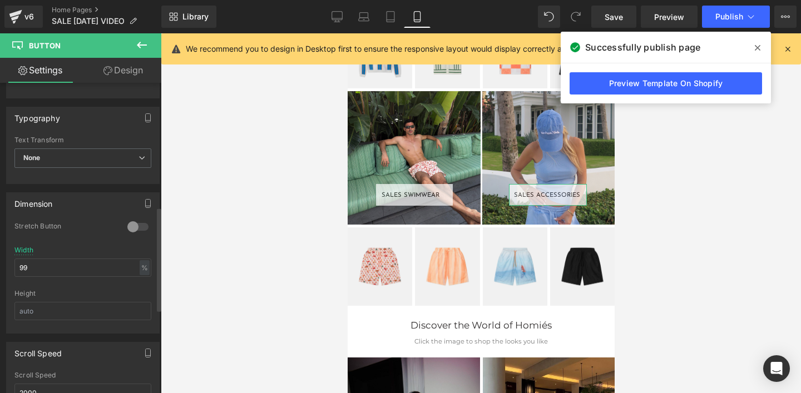
scroll to position [368, 0]
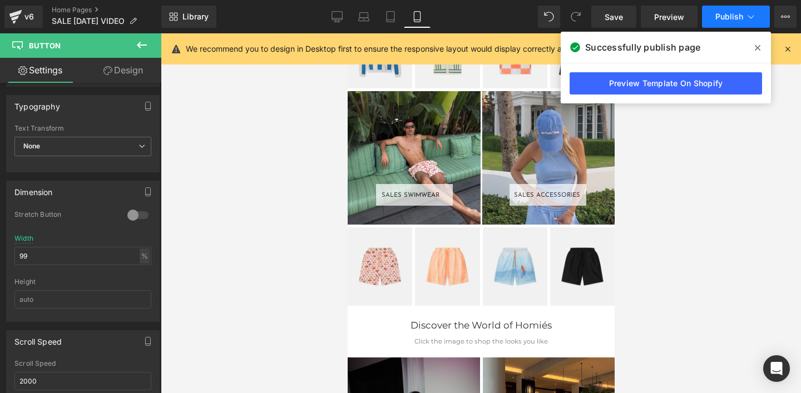
click at [723, 17] on span "Publish" at bounding box center [729, 16] width 28 height 9
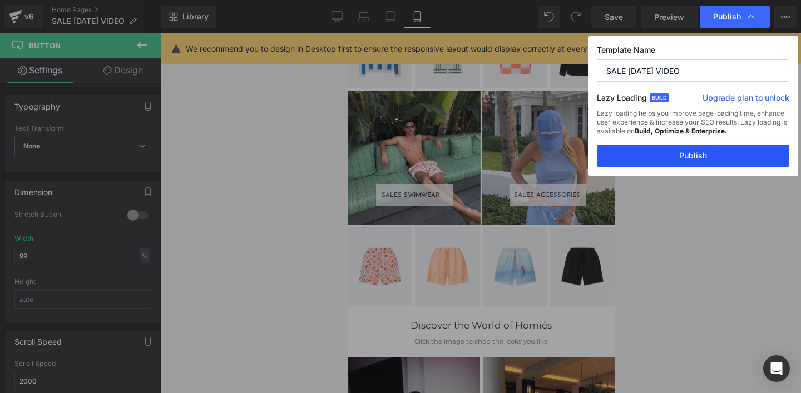
click at [666, 156] on button "Publish" at bounding box center [693, 156] width 193 height 22
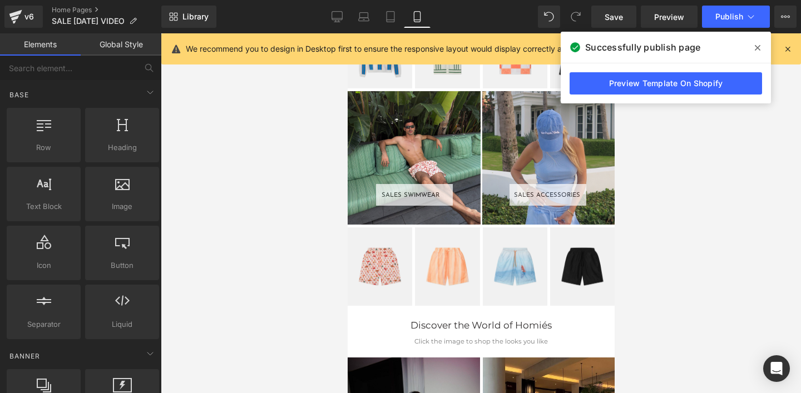
click at [653, 150] on div at bounding box center [481, 213] width 640 height 360
click at [58, 9] on link "Home Pages" at bounding box center [107, 10] width 110 height 9
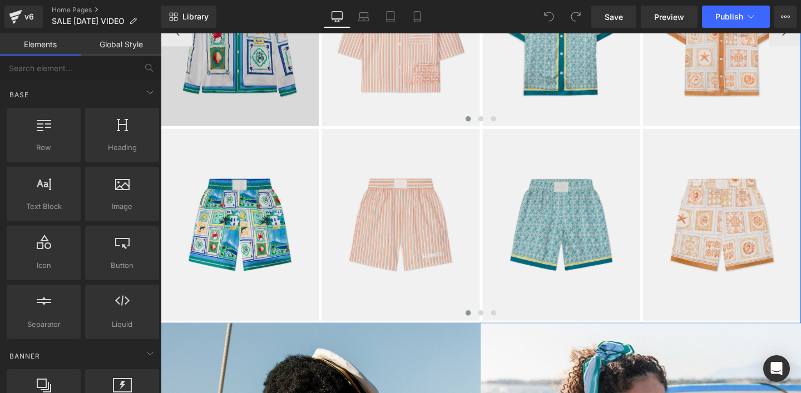
scroll to position [280, 0]
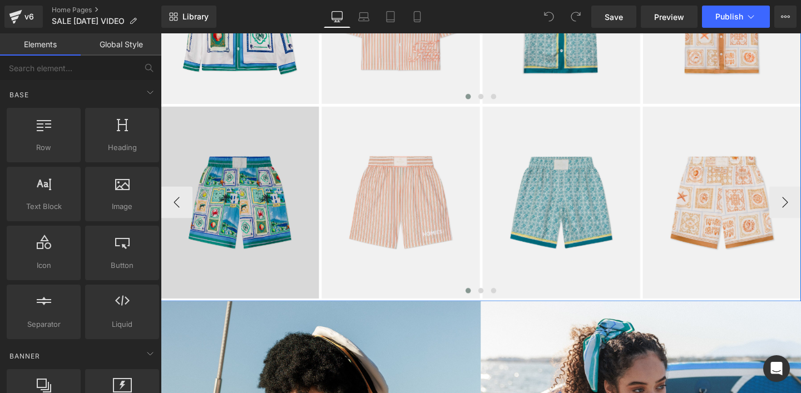
click at [243, 176] on img at bounding box center [244, 211] width 166 height 202
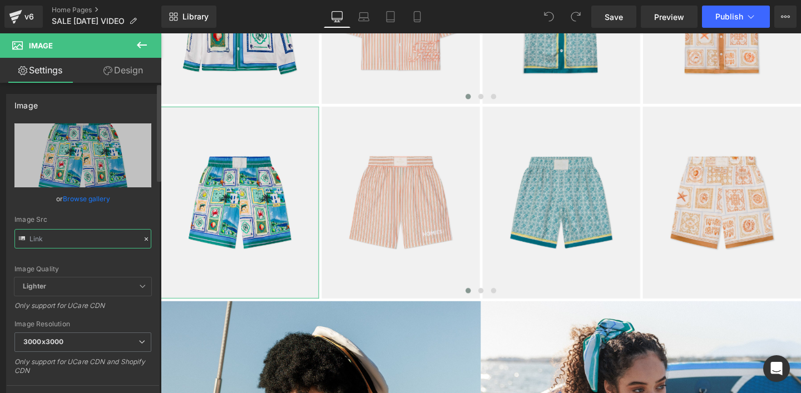
click at [63, 241] on input "text" at bounding box center [82, 238] width 137 height 19
type input "https://cdn.shopify.com/s/files/1/0027/7780/8941/files/PUERTOBANUSSHORTSMENFRON…"
click at [87, 268] on div "Image Quality" at bounding box center [82, 269] width 137 height 8
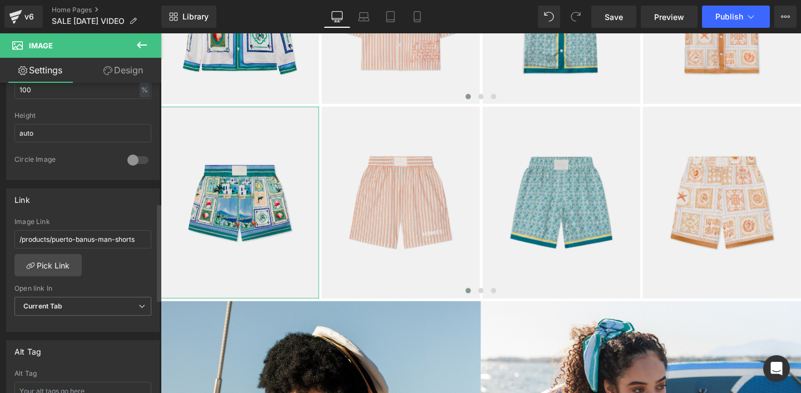
scroll to position [381, 0]
click at [53, 268] on link "Pick Link" at bounding box center [47, 266] width 67 height 22
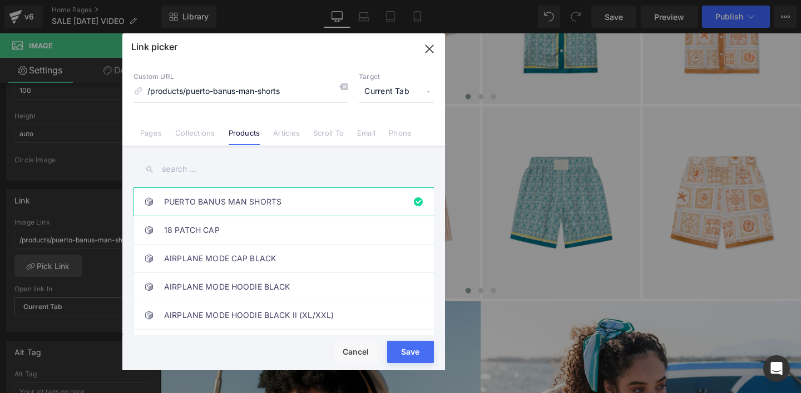
click at [175, 170] on input "text" at bounding box center [284, 169] width 300 height 25
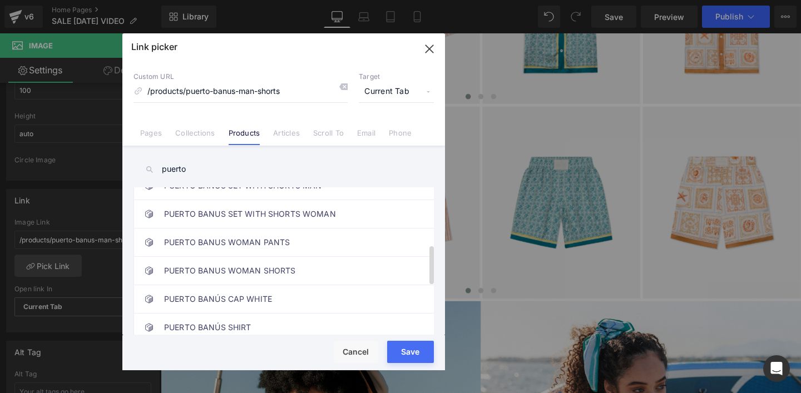
scroll to position [215, 0]
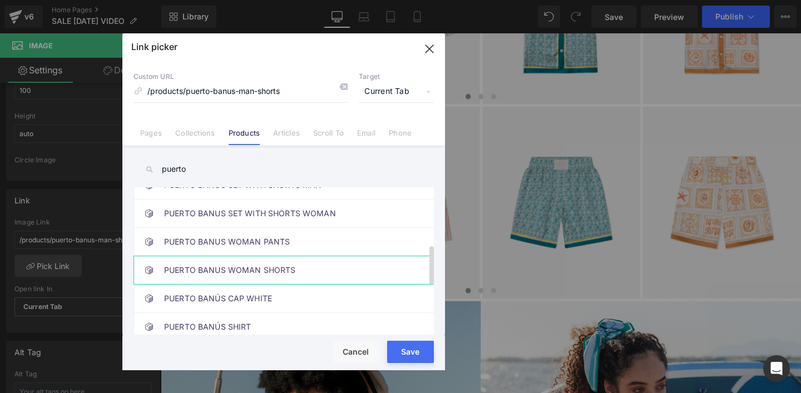
type input "puerto"
click at [235, 270] on link "PUERTO BANUS WOMAN SHORTS" at bounding box center [286, 270] width 245 height 28
click at [391, 359] on button "Save" at bounding box center [410, 352] width 47 height 22
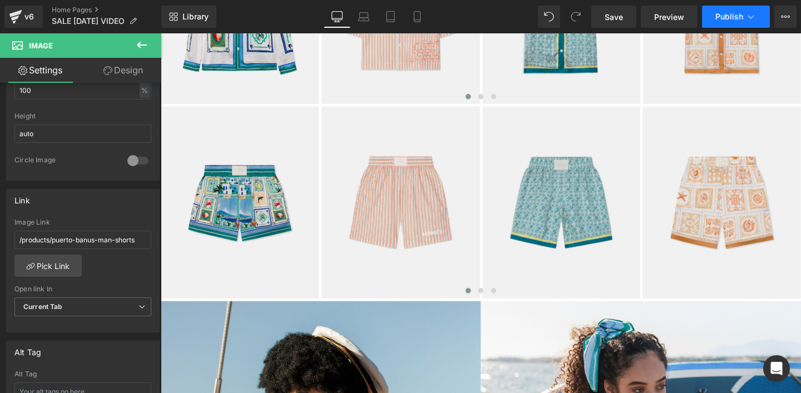
click at [726, 16] on span "Publish" at bounding box center [729, 16] width 28 height 9
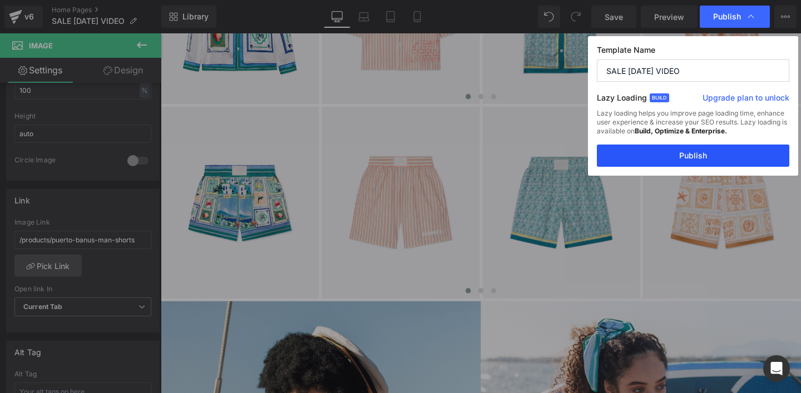
click at [668, 157] on button "Publish" at bounding box center [693, 156] width 193 height 22
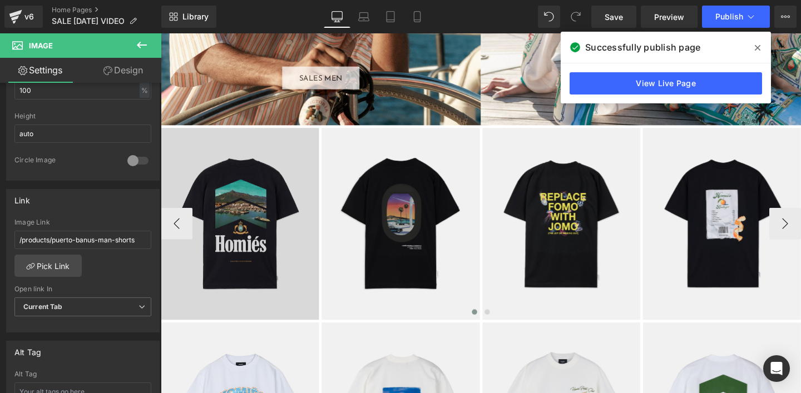
scroll to position [705, 0]
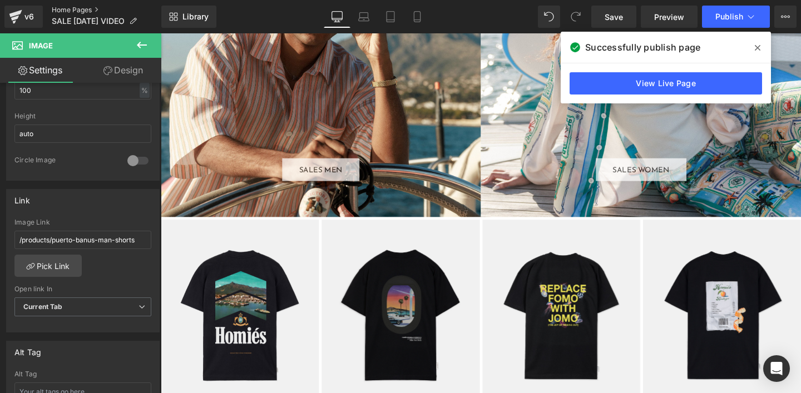
click at [62, 10] on link "Home Pages" at bounding box center [107, 10] width 110 height 9
